Goal: Complete application form

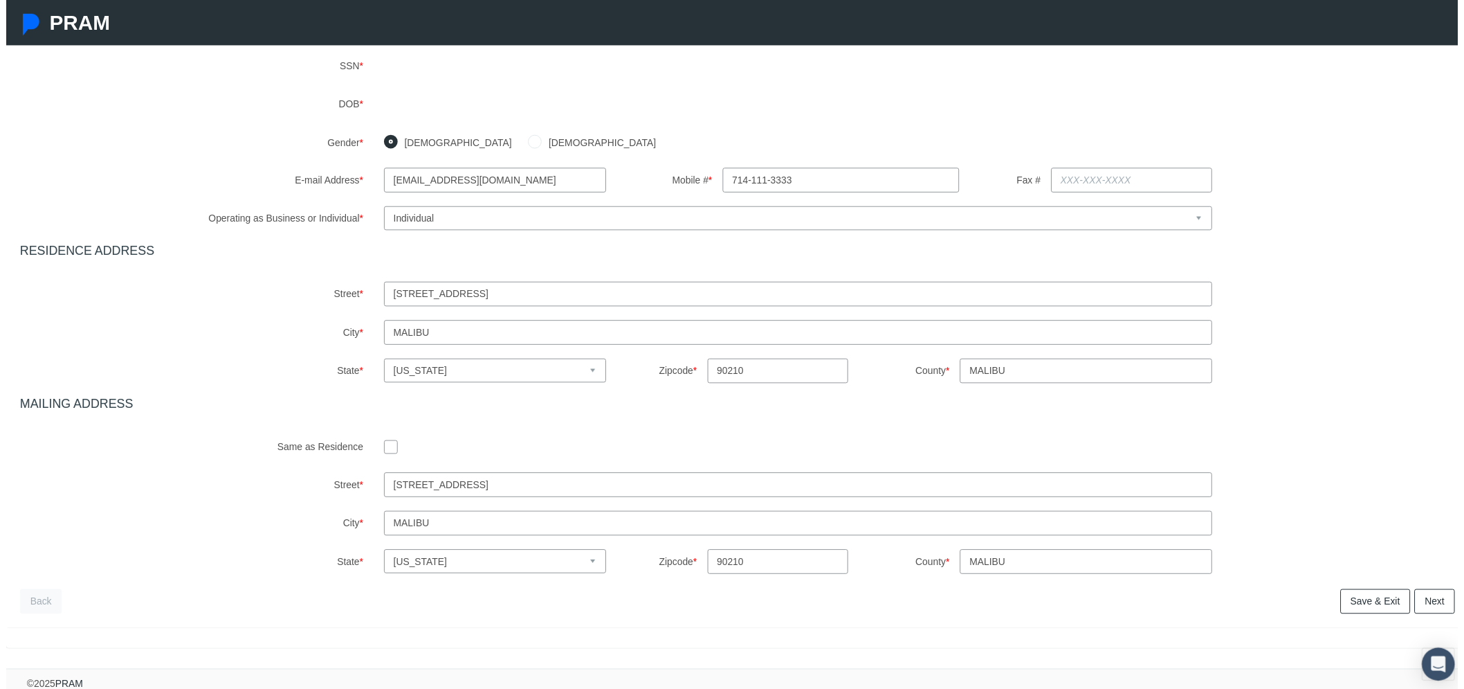
scroll to position [280, 0]
click at [1421, 590] on link "Next" at bounding box center [1441, 602] width 41 height 25
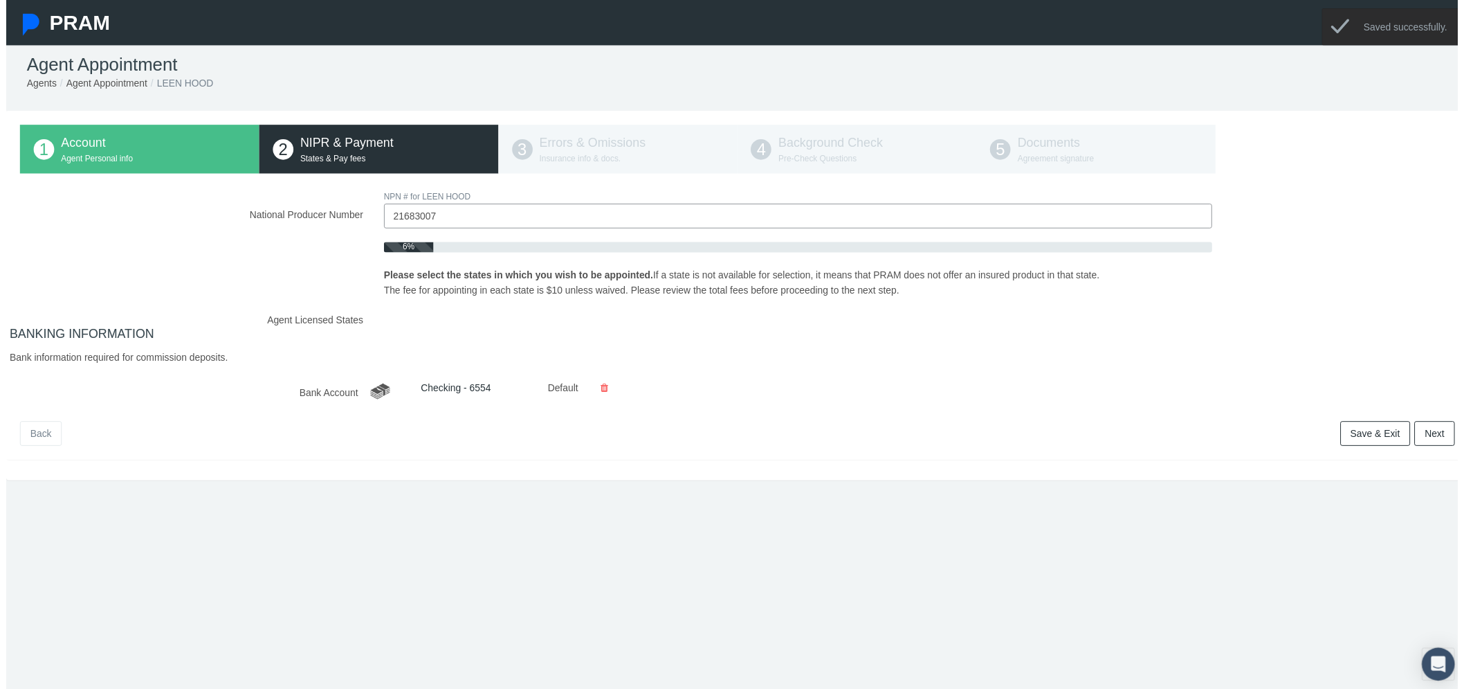
scroll to position [0, 0]
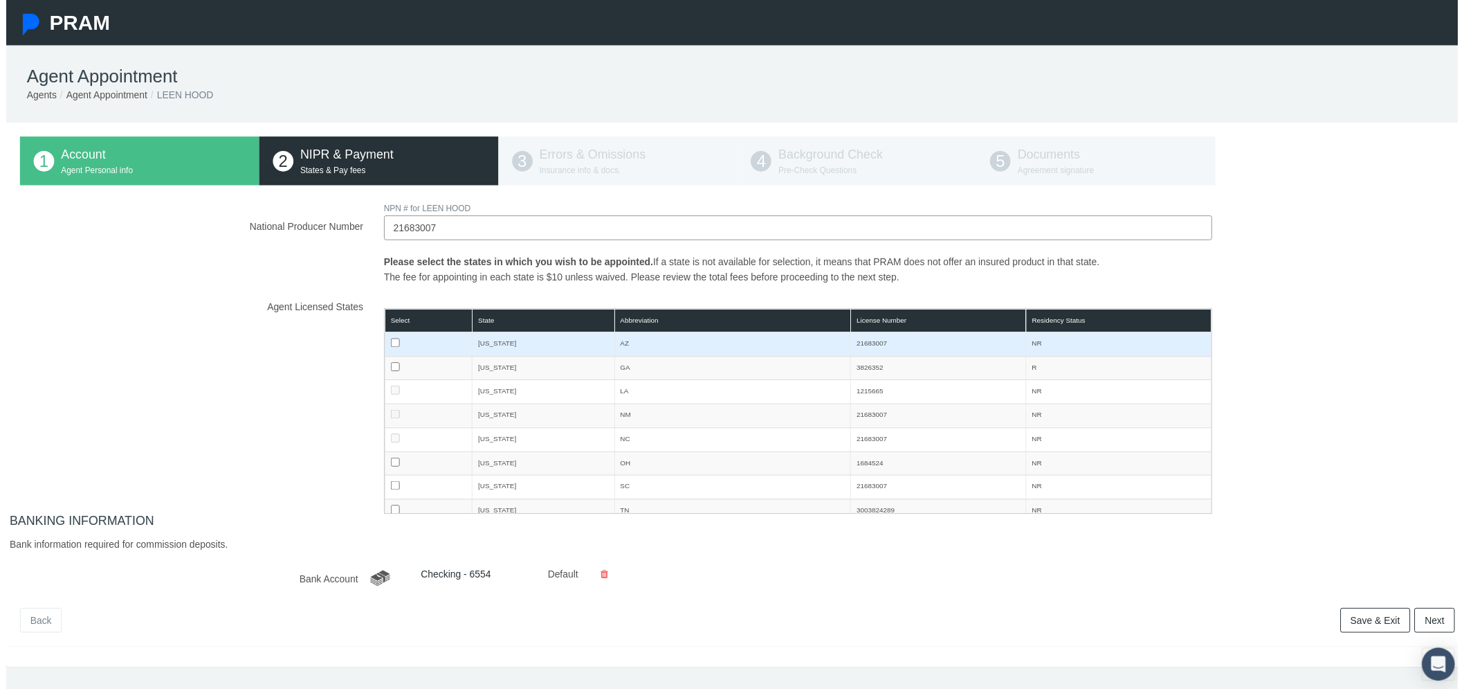
click at [388, 346] on input "checkbox" at bounding box center [392, 345] width 9 height 9
checkbox input "true"
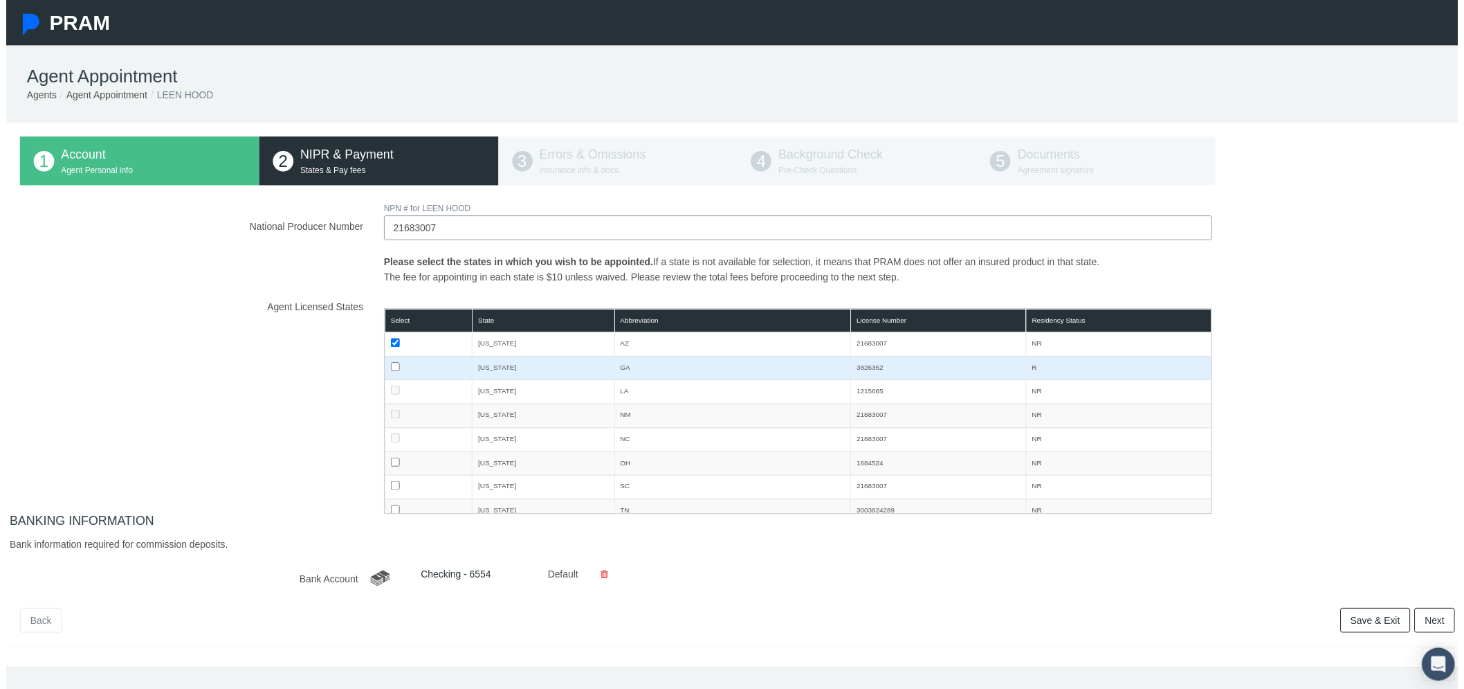
click at [388, 365] on input "checkbox" at bounding box center [392, 369] width 9 height 9
checkbox input "true"
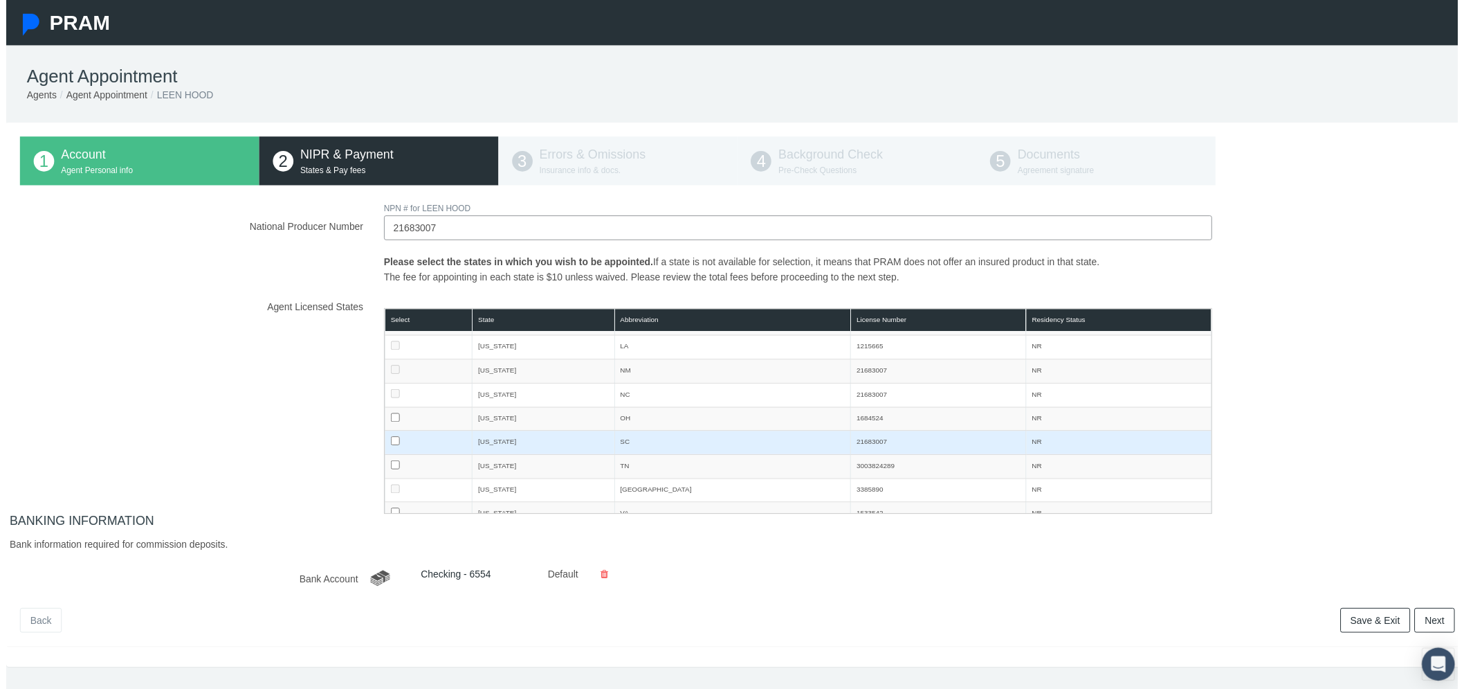
scroll to position [68, 0]
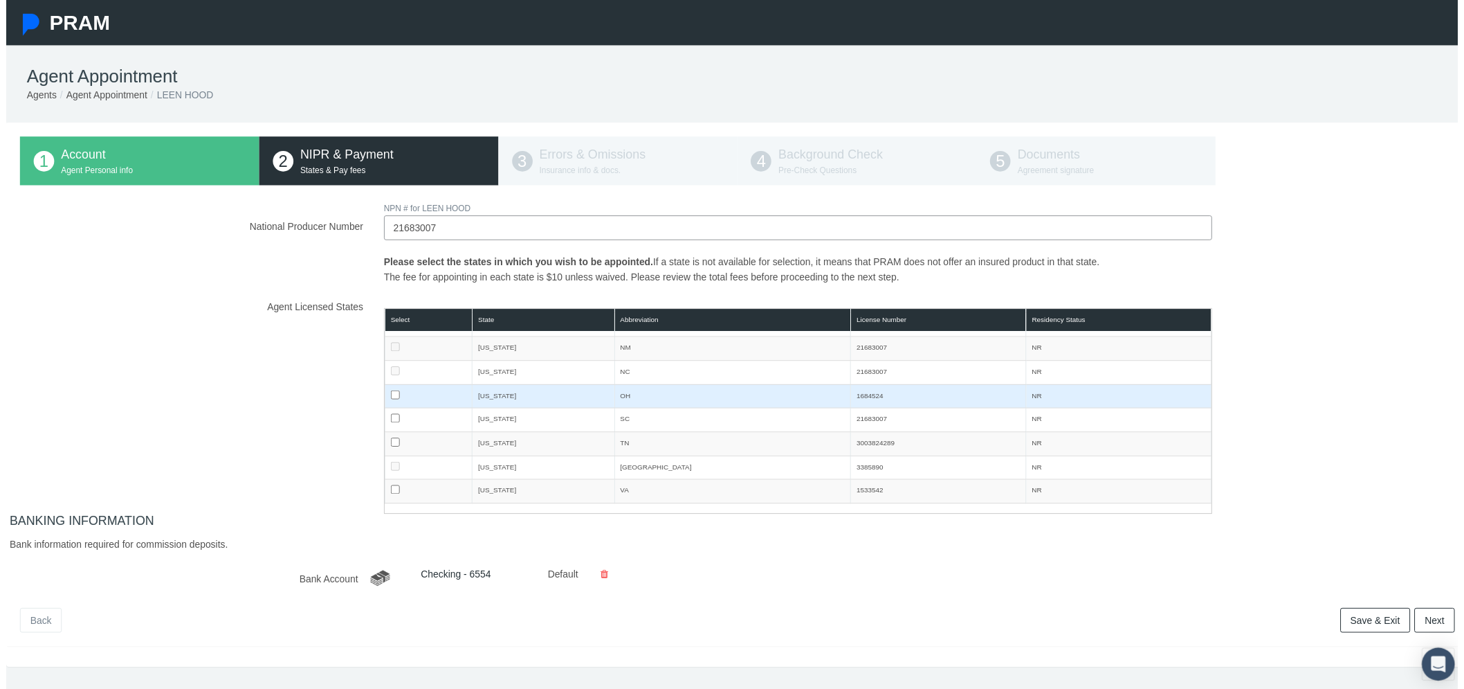
click at [388, 399] on input "checkbox" at bounding box center [392, 398] width 9 height 9
checkbox input "true"
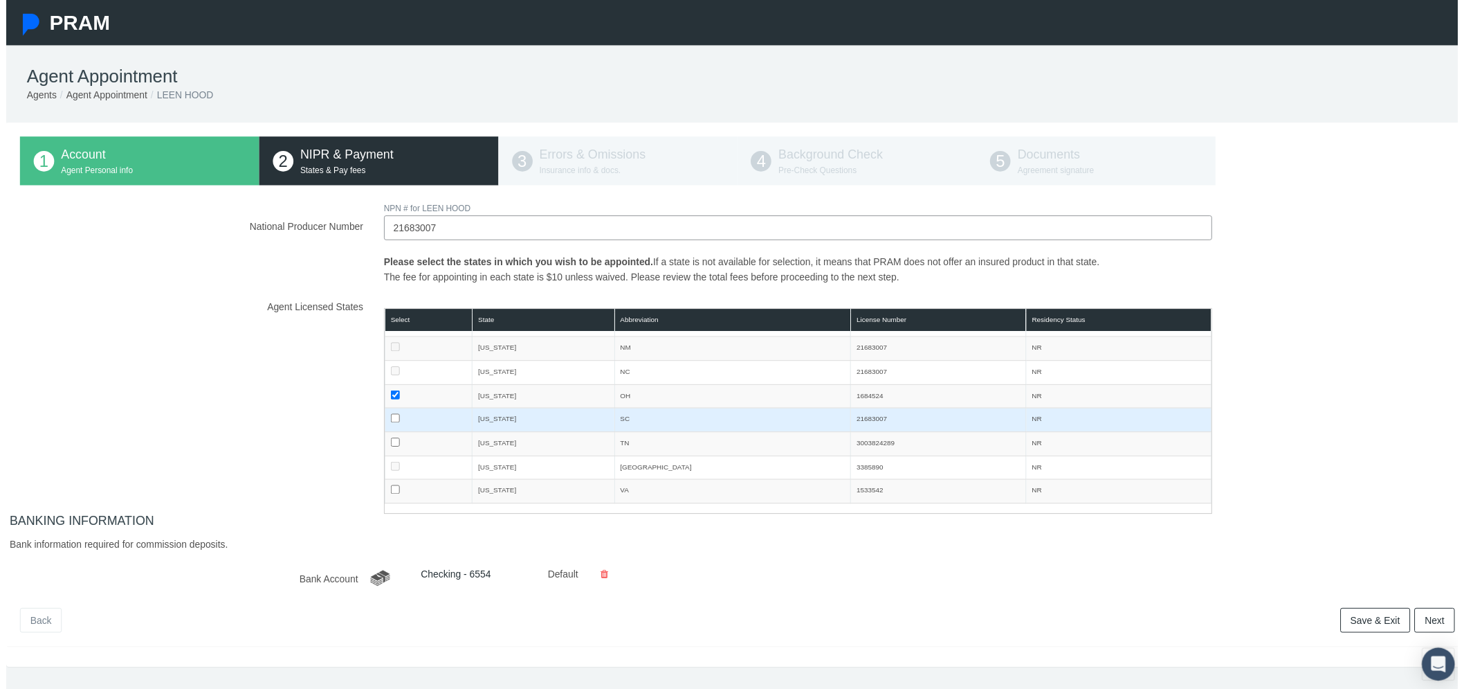
click at [388, 420] on input "checkbox" at bounding box center [392, 421] width 9 height 9
checkbox input "true"
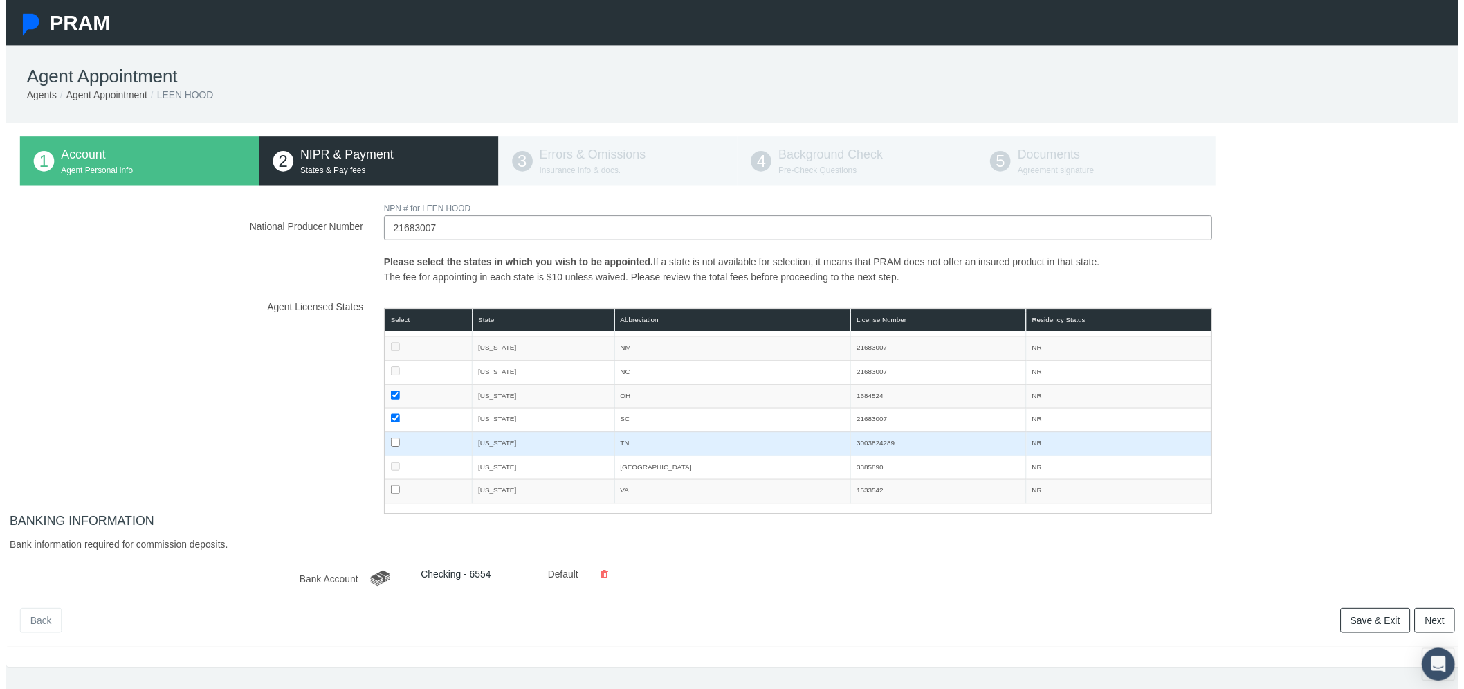
click at [388, 444] on input "checkbox" at bounding box center [392, 446] width 9 height 9
checkbox input "true"
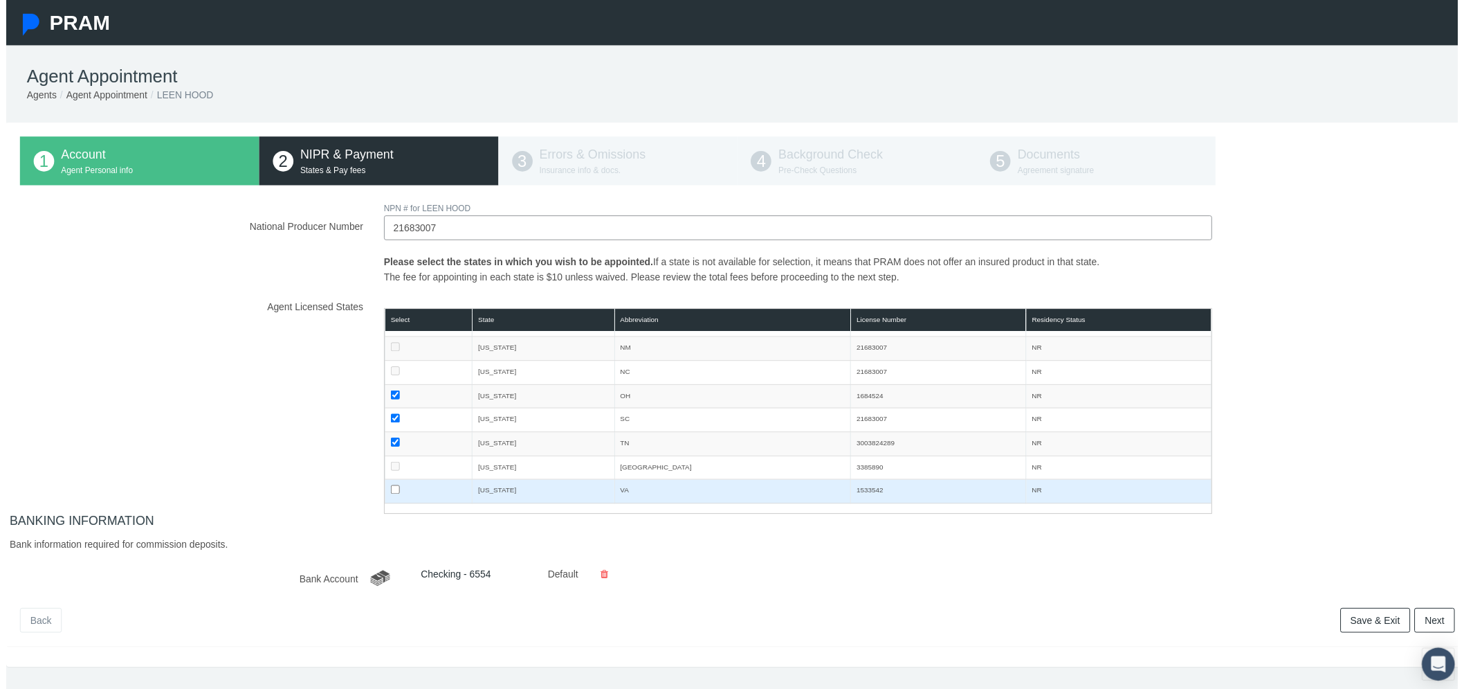
click at [390, 495] on input "checkbox" at bounding box center [392, 493] width 9 height 9
checkbox input "true"
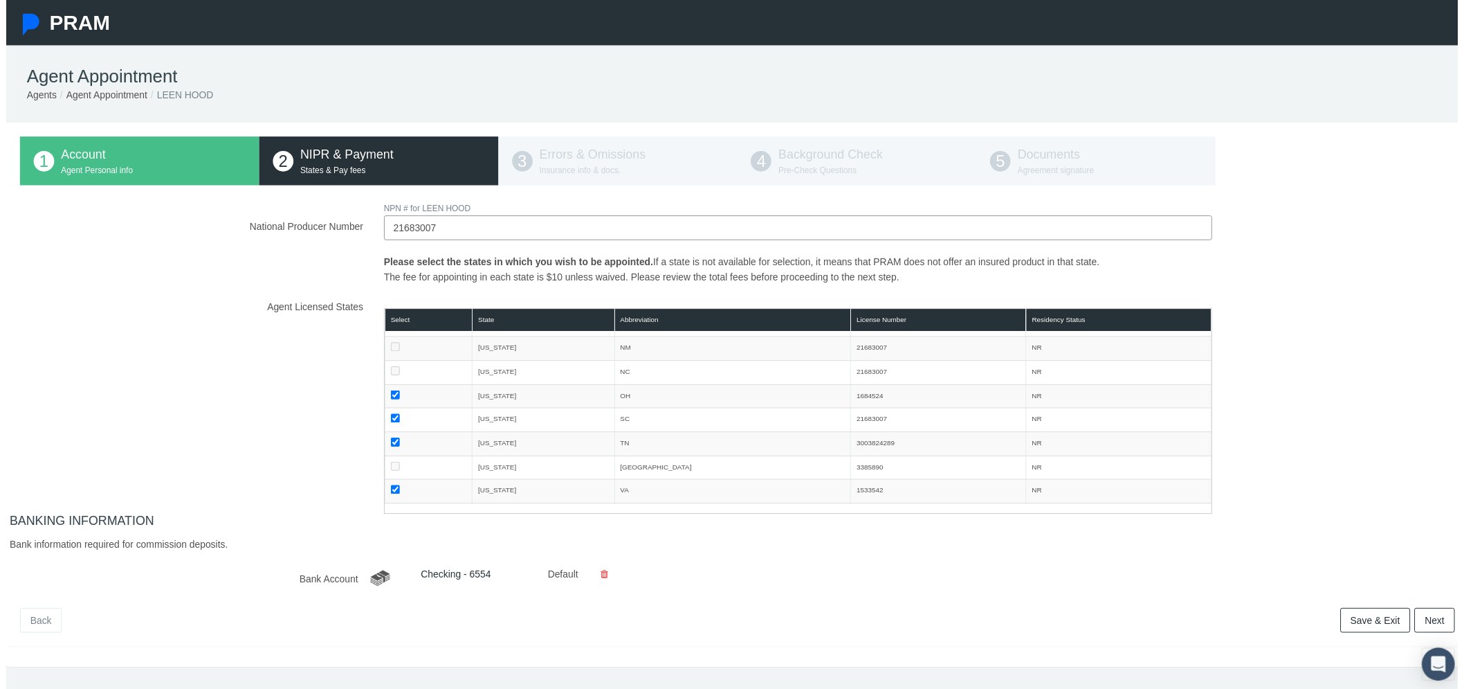
click at [1438, 626] on link "Next" at bounding box center [1441, 625] width 41 height 25
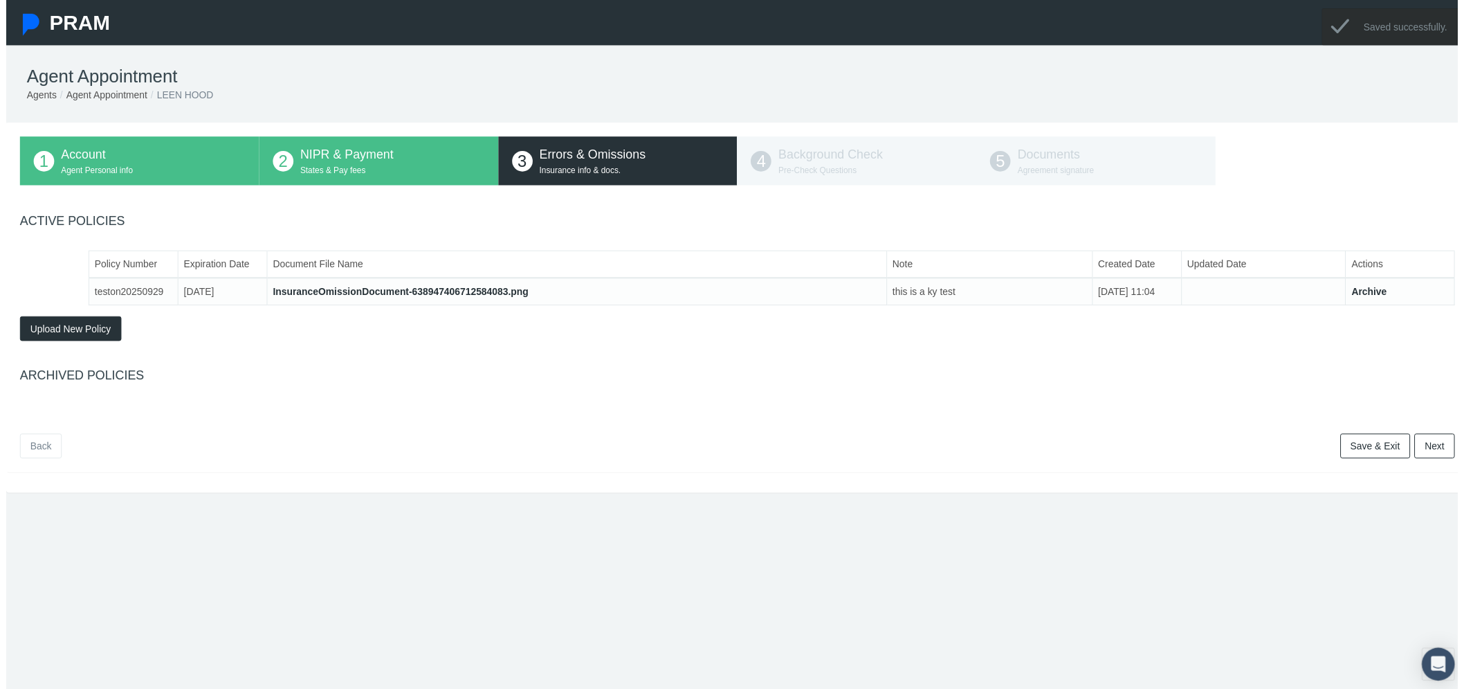
click at [1435, 448] on link "Next" at bounding box center [1441, 449] width 41 height 25
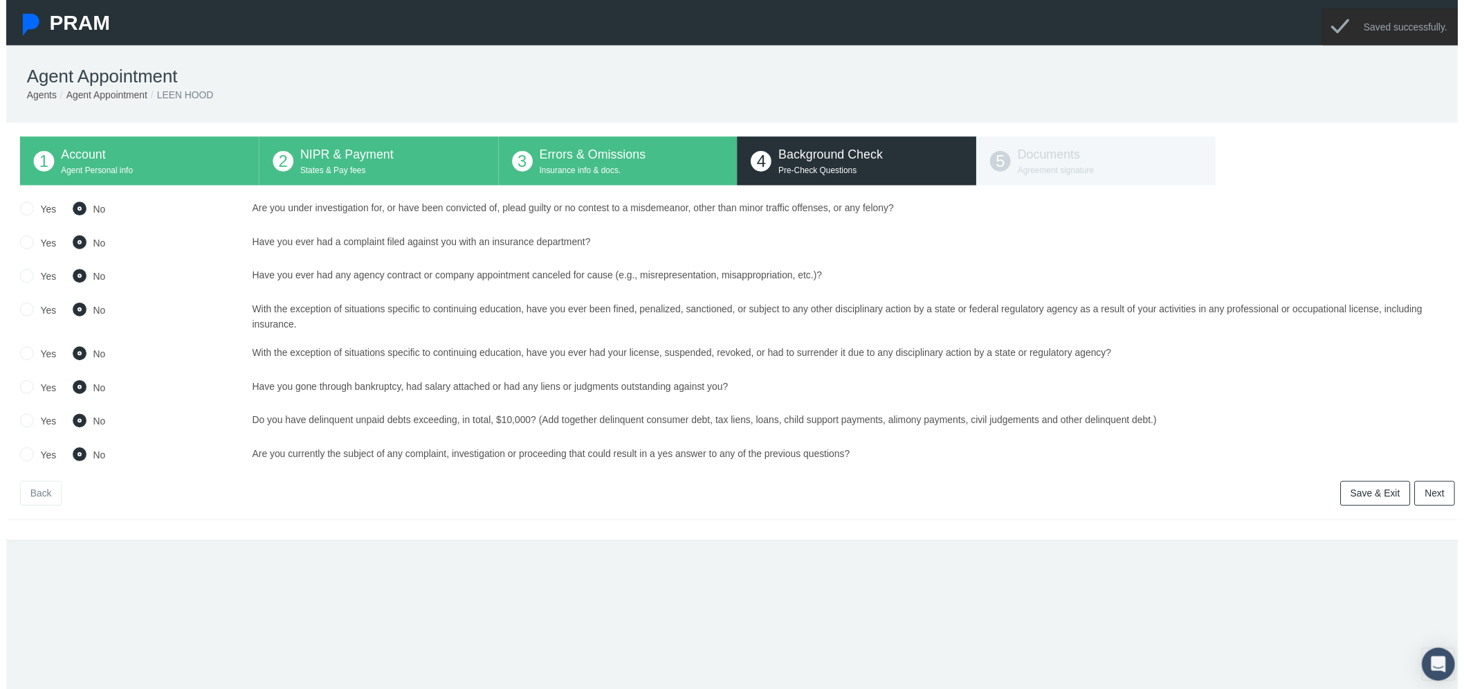
click at [1435, 500] on link "Next" at bounding box center [1441, 497] width 41 height 25
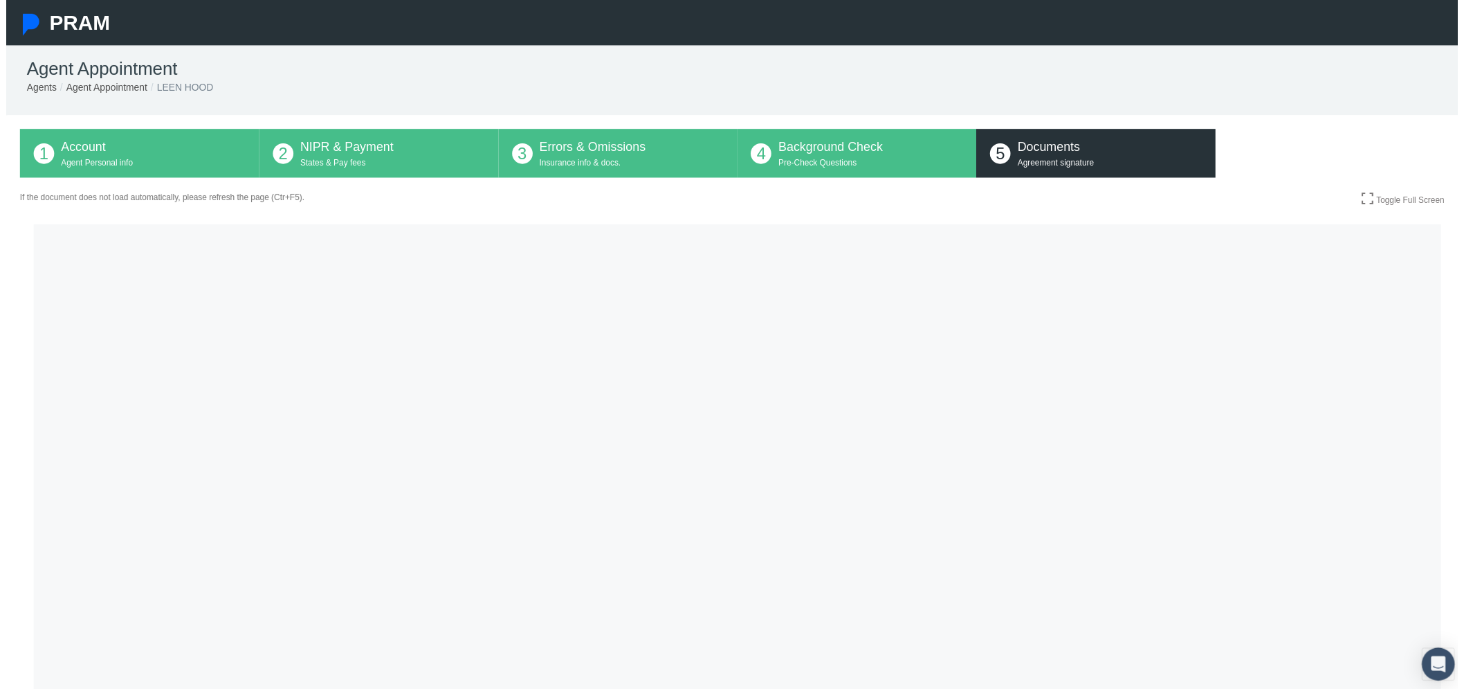
scroll to position [0, 0]
